Goal: Information Seeking & Learning: Understand process/instructions

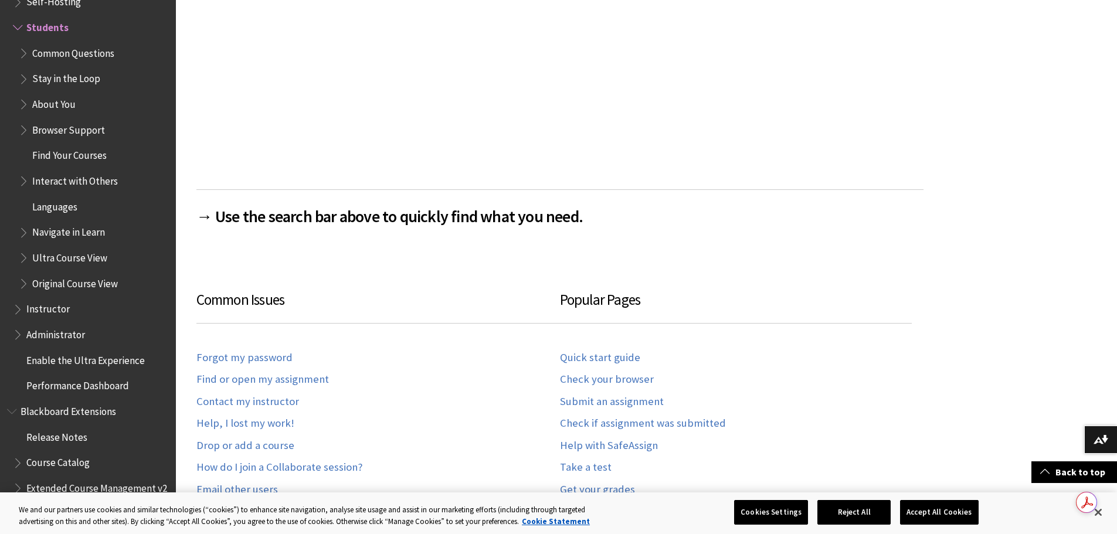
scroll to position [703, 0]
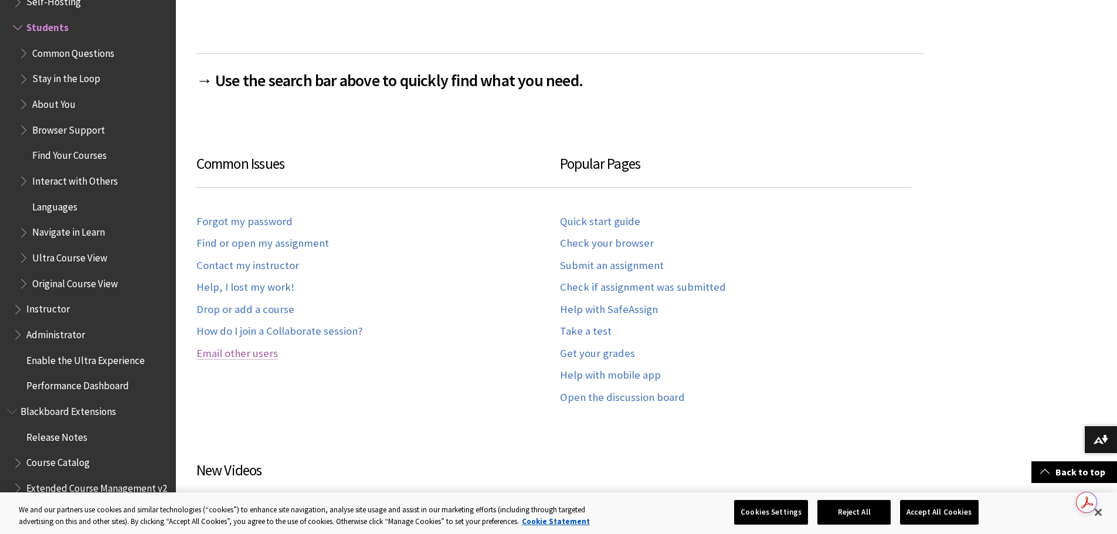
click at [245, 356] on link "Email other users" at bounding box center [236, 353] width 81 height 13
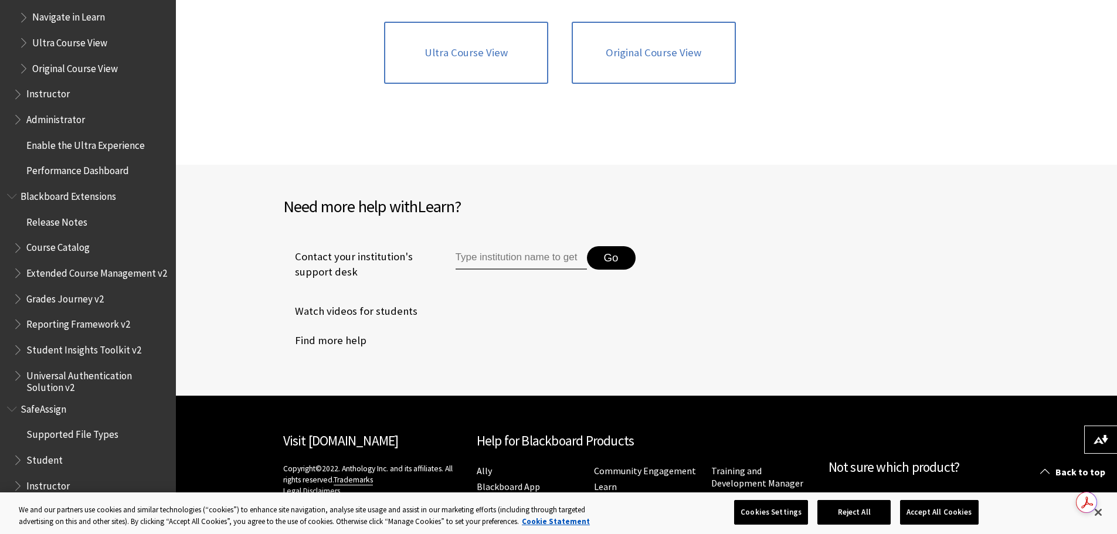
scroll to position [1601, 0]
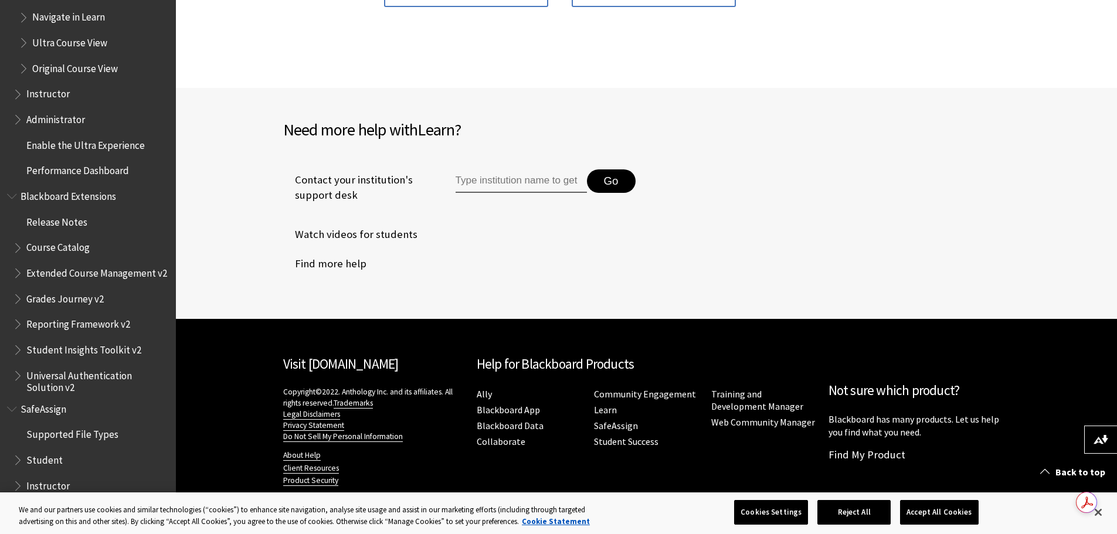
click at [2, 458] on div "All Products Playlists Playlists Ally Ally for LMS Ally for Websites Ally Ally …" at bounding box center [88, 267] width 176 height 534
click at [15, 461] on span "Book outline for Blackboard SafeAssign" at bounding box center [19, 457] width 12 height 15
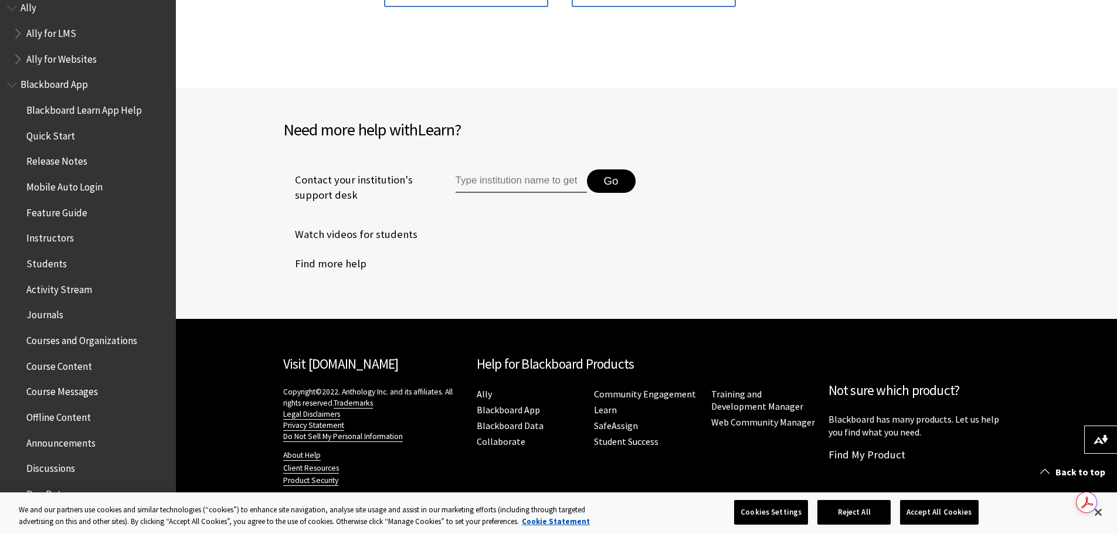
scroll to position [0, 0]
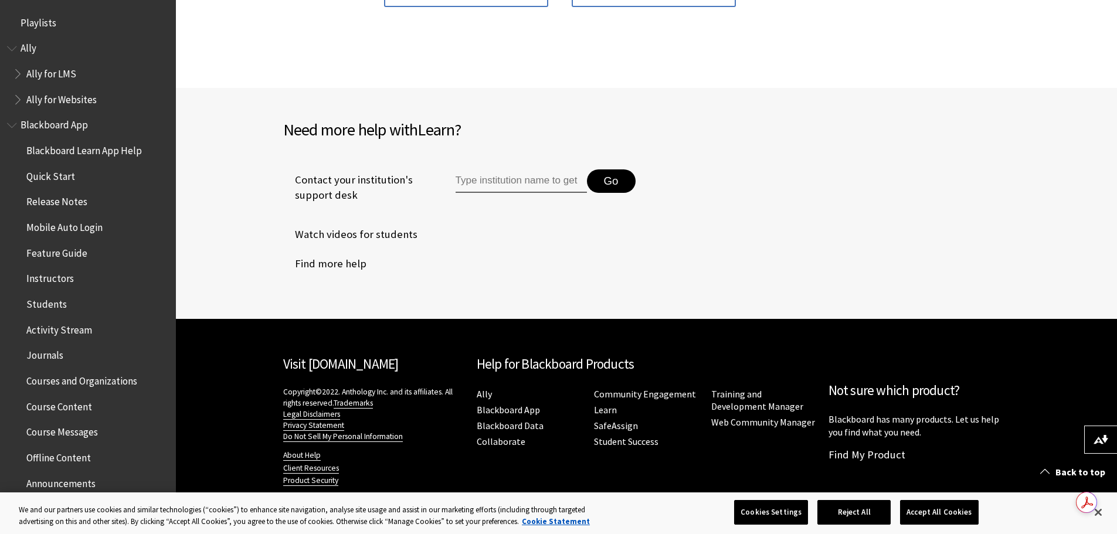
click at [64, 302] on span "Students" at bounding box center [91, 304] width 156 height 20
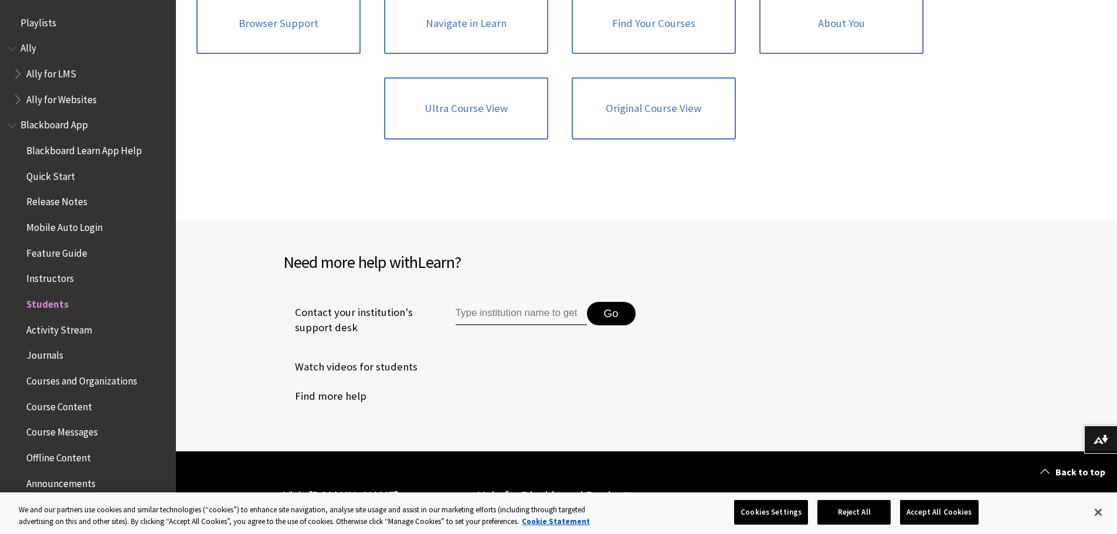
scroll to position [1284, 0]
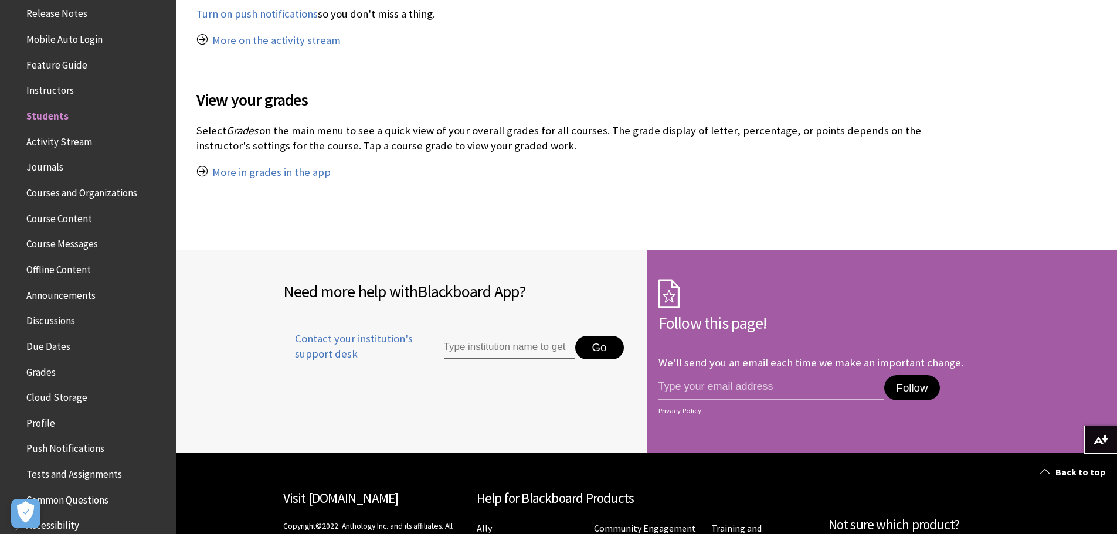
scroll to position [159, 0]
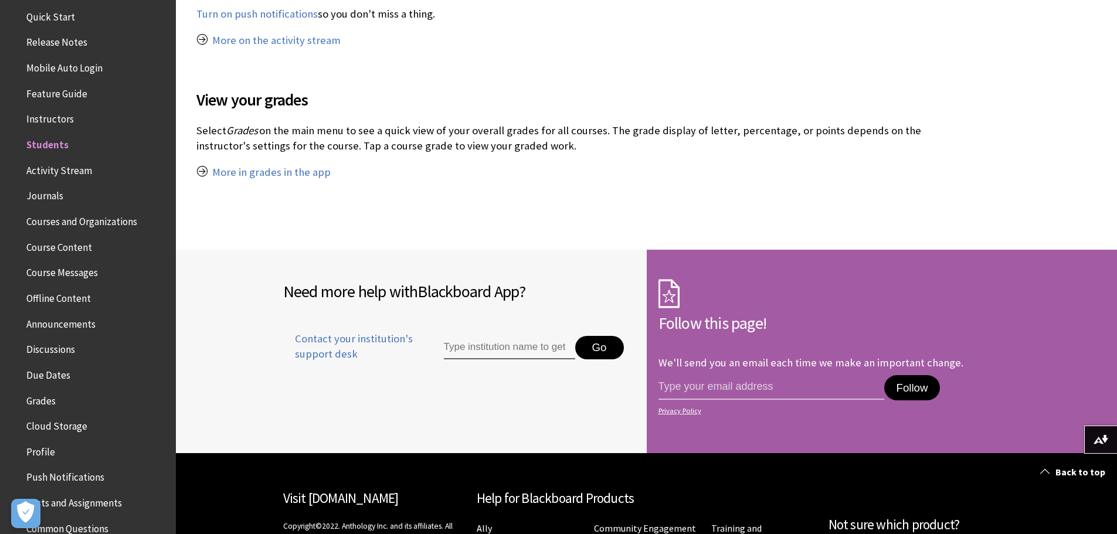
click at [72, 162] on span "Activity Stream" at bounding box center [59, 169] width 66 height 16
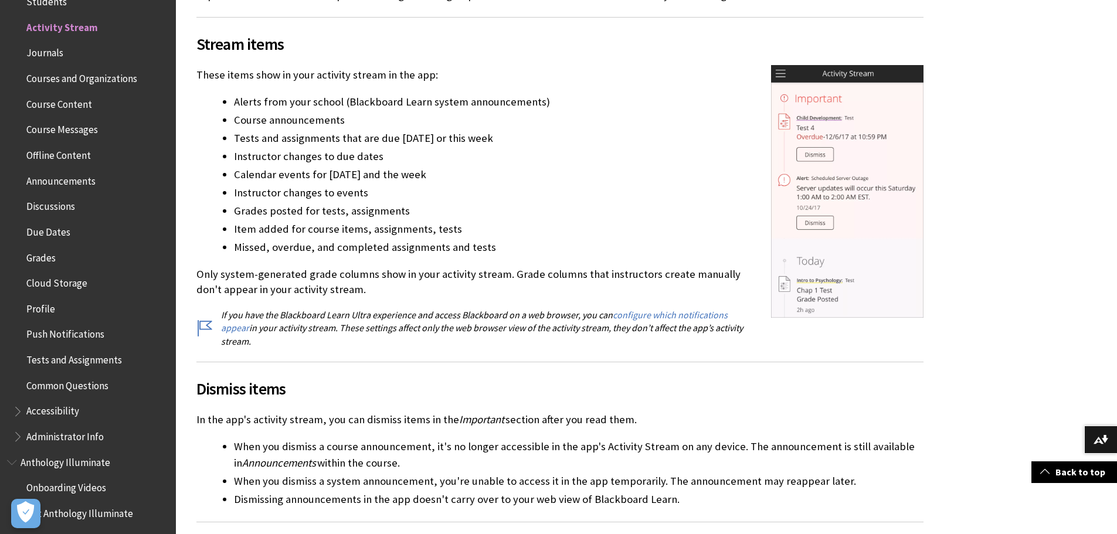
scroll to position [352, 0]
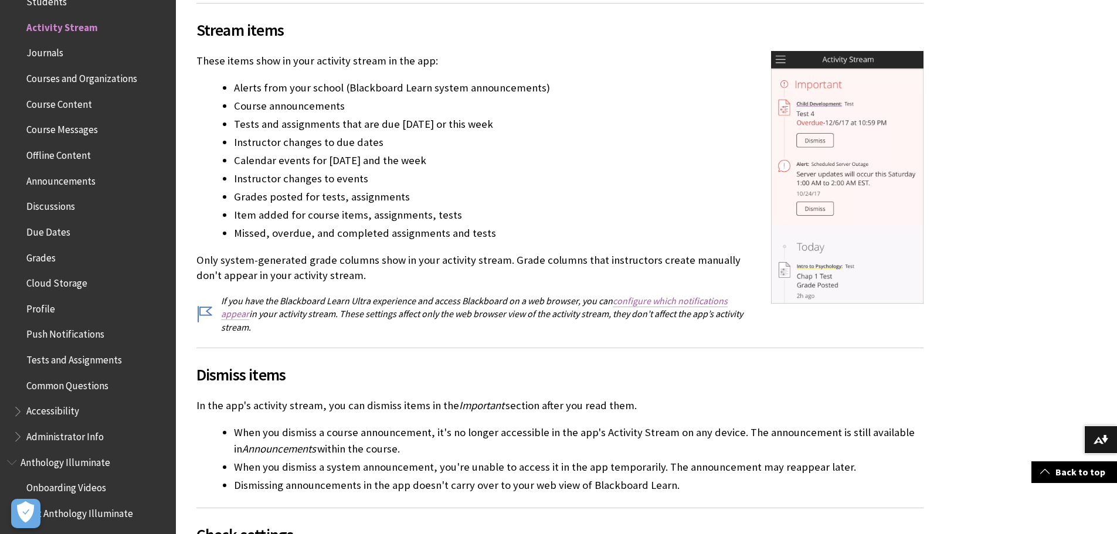
click at [632, 298] on link "configure which notifications appear" at bounding box center [474, 307] width 506 height 25
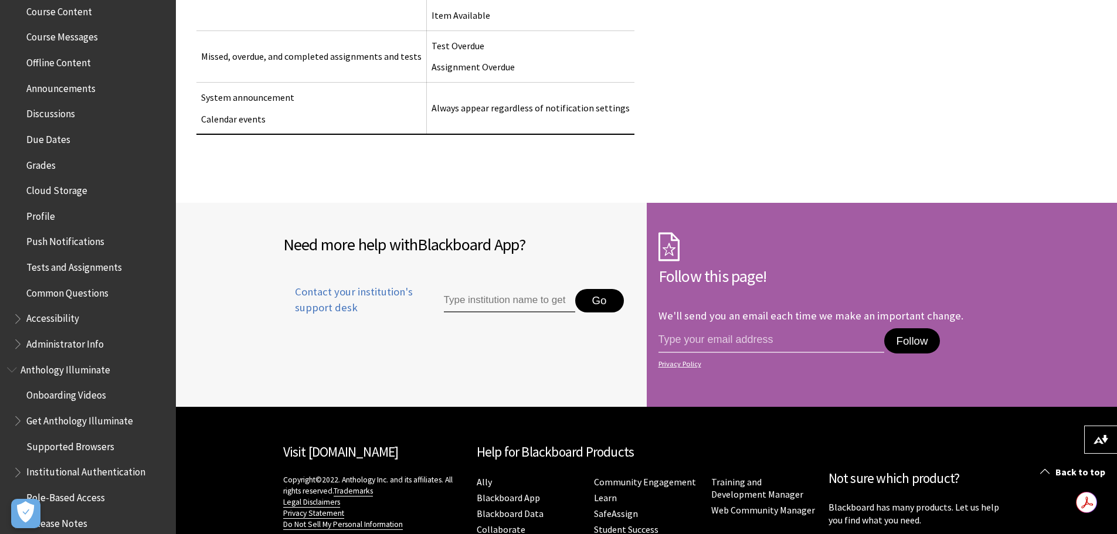
scroll to position [420, 0]
click at [62, 216] on span "Push Notifications" at bounding box center [65, 216] width 78 height 16
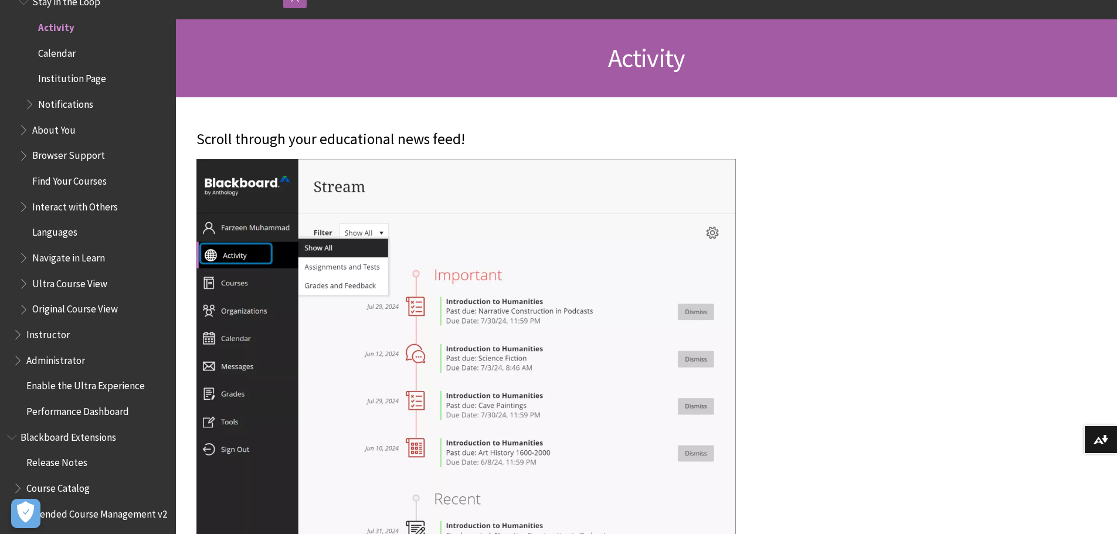
scroll to position [234, 0]
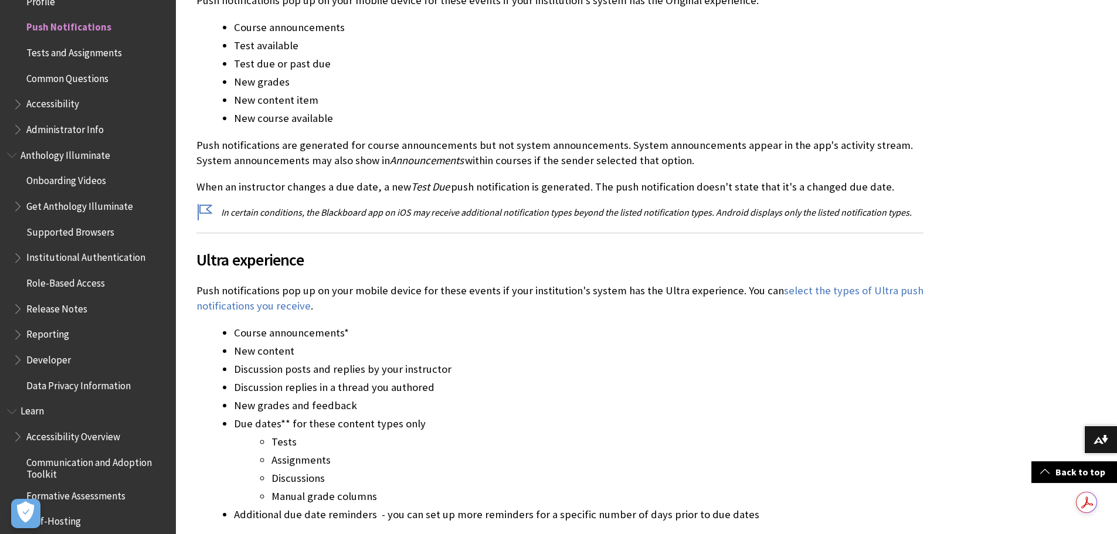
scroll to position [586, 0]
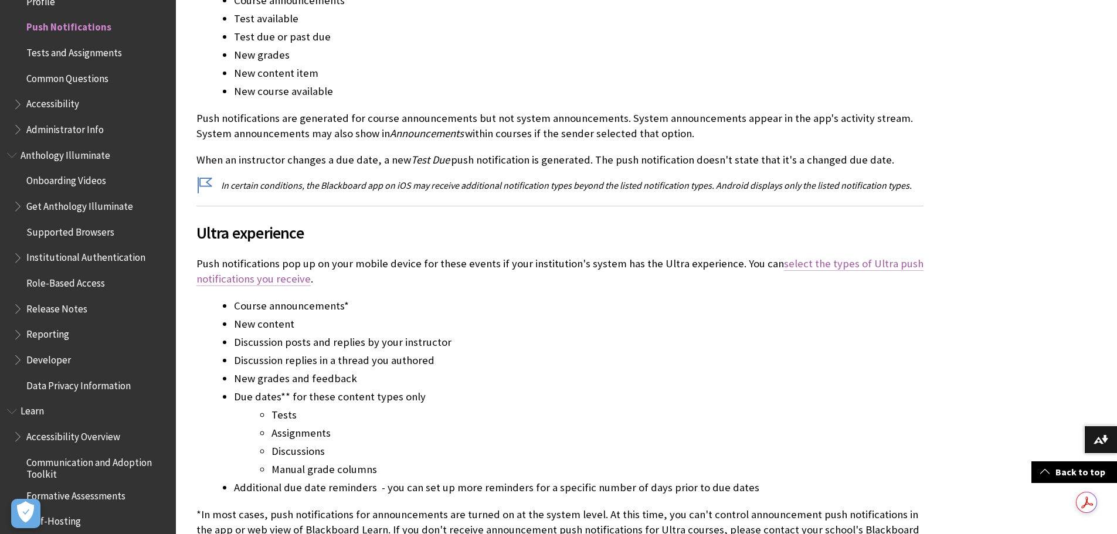
click at [267, 278] on link "select the types of Ultra push notifications you receive" at bounding box center [559, 271] width 727 height 29
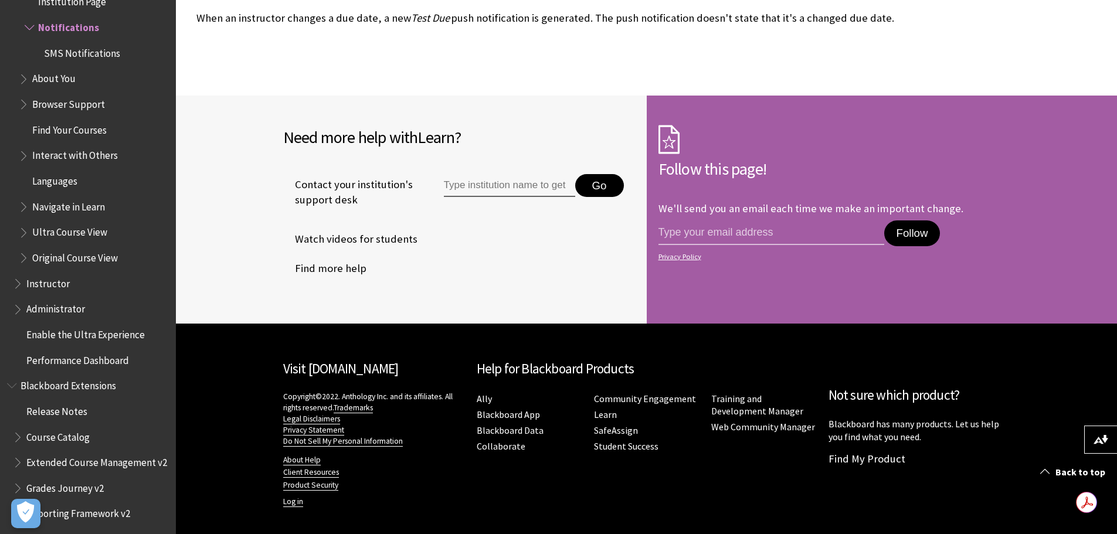
scroll to position [3683, 0]
